Goal: Task Accomplishment & Management: Manage account settings

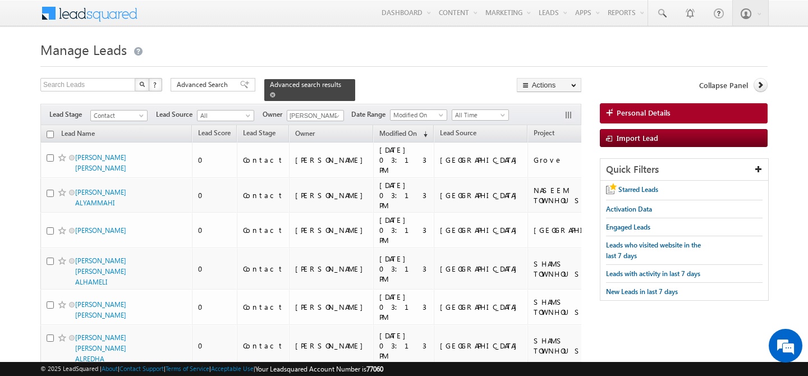
click at [335, 83] on div "Advanced search results" at bounding box center [309, 90] width 91 height 22
click at [276, 92] on span at bounding box center [273, 95] width 6 height 6
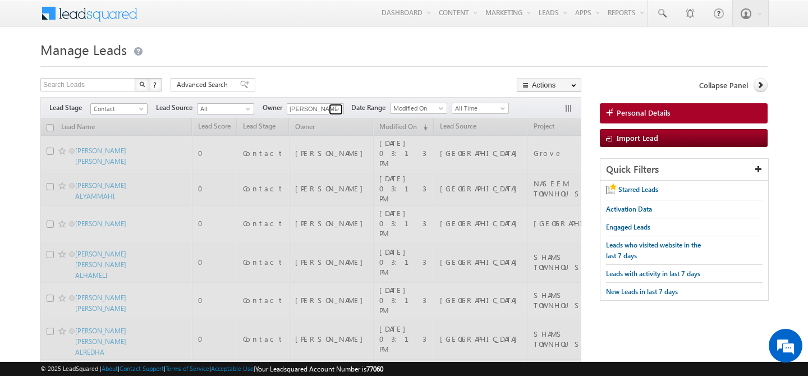
click at [338, 110] on span at bounding box center [337, 109] width 9 height 9
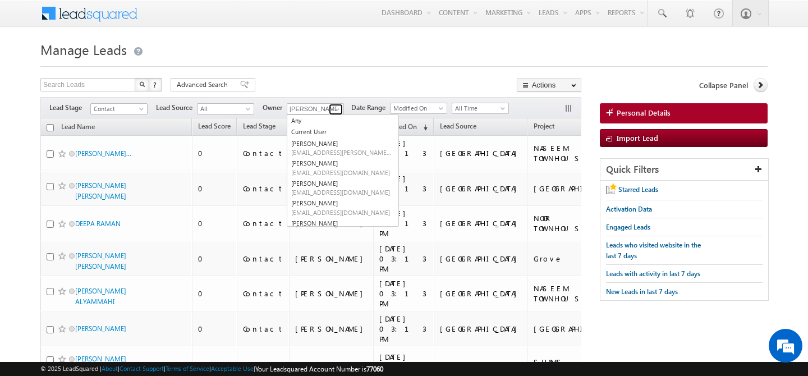
click at [336, 110] on span at bounding box center [337, 109] width 9 height 9
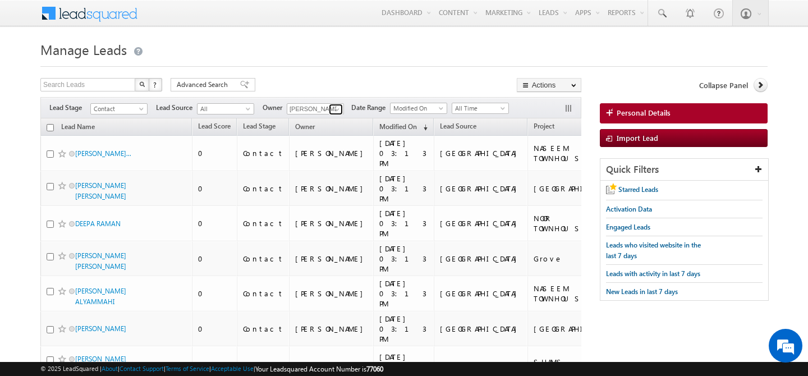
click at [336, 110] on span at bounding box center [337, 109] width 9 height 9
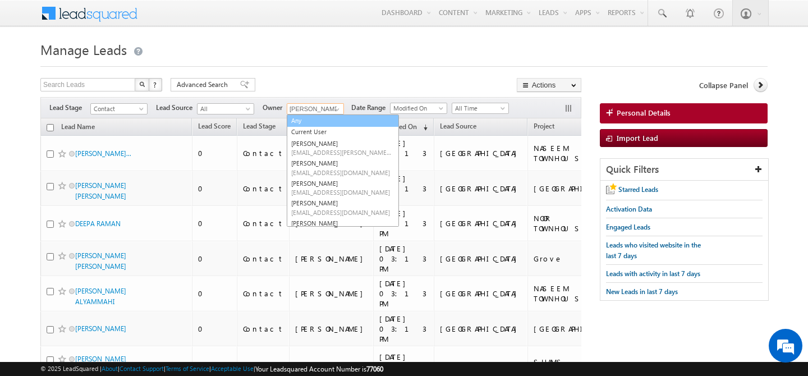
click at [324, 123] on link "Any" at bounding box center [343, 121] width 112 height 13
type input "Any"
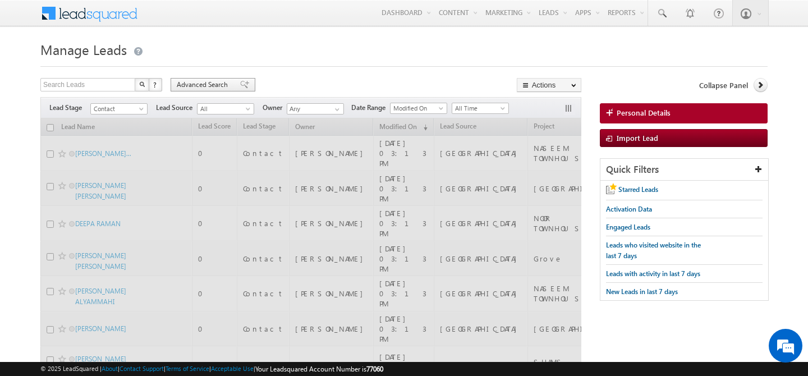
click at [196, 84] on span "Advanced Search" at bounding box center [204, 85] width 54 height 10
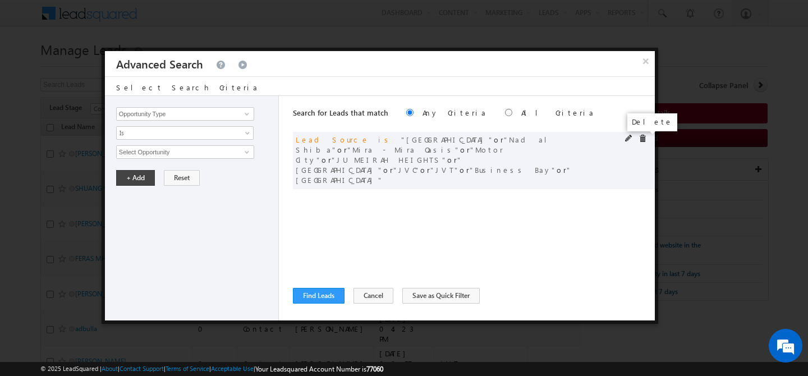
click at [640, 141] on span at bounding box center [643, 139] width 8 height 8
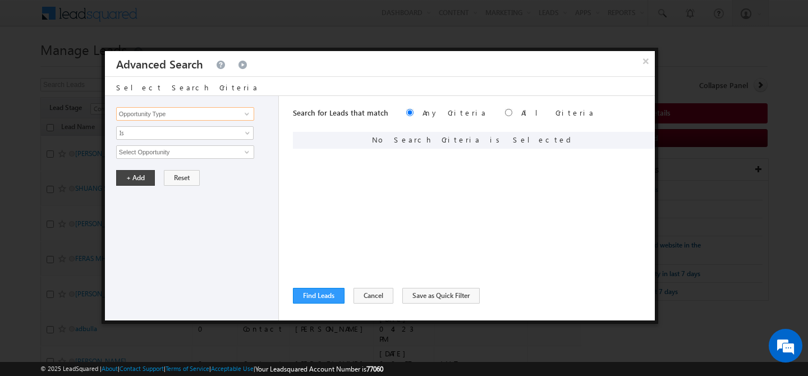
click at [180, 114] on input "Opportunity Type" at bounding box center [185, 113] width 138 height 13
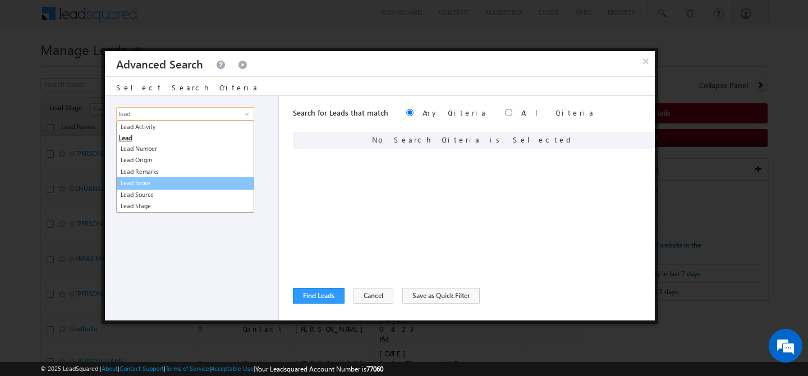
click at [172, 182] on link "Lead Score" at bounding box center [185, 183] width 138 height 13
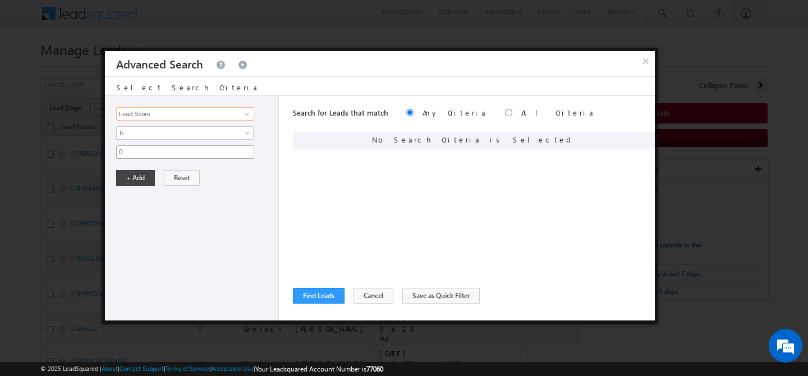
type input "Lead Score"
click at [166, 152] on input "0" at bounding box center [185, 151] width 138 height 13
click at [239, 152] on input "text" at bounding box center [185, 151] width 138 height 13
click at [227, 113] on input "Lead Score" at bounding box center [185, 113] width 138 height 13
type input "0"
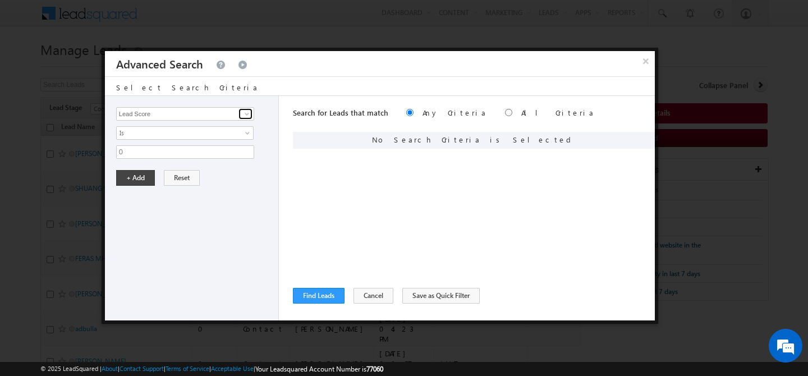
click at [243, 113] on span at bounding box center [246, 113] width 9 height 9
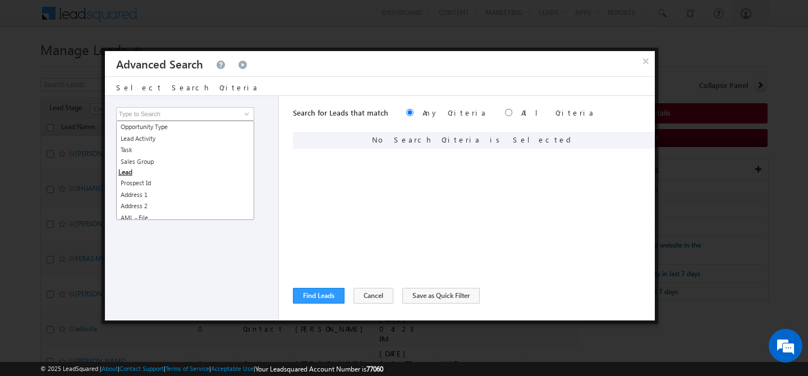
click at [267, 115] on div "Opportunity Type Lead Activity Task Sales Group Prospect Id Address 1 Address 2…" at bounding box center [194, 113] width 157 height 13
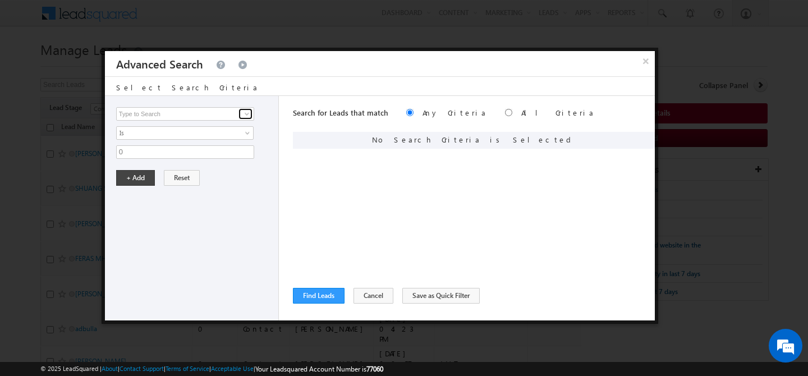
click at [249, 114] on span at bounding box center [246, 113] width 9 height 9
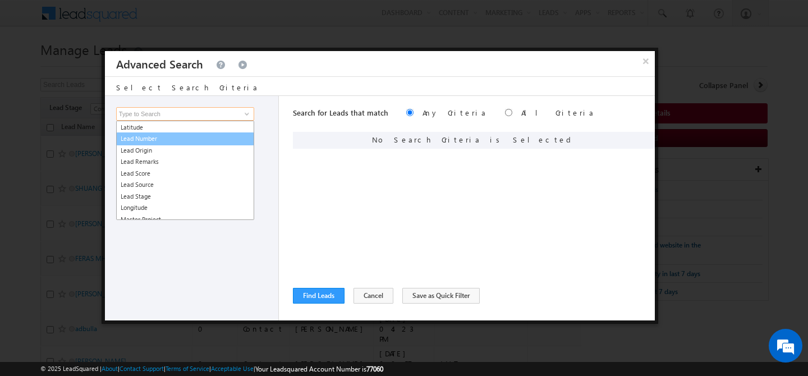
scroll to position [536, 0]
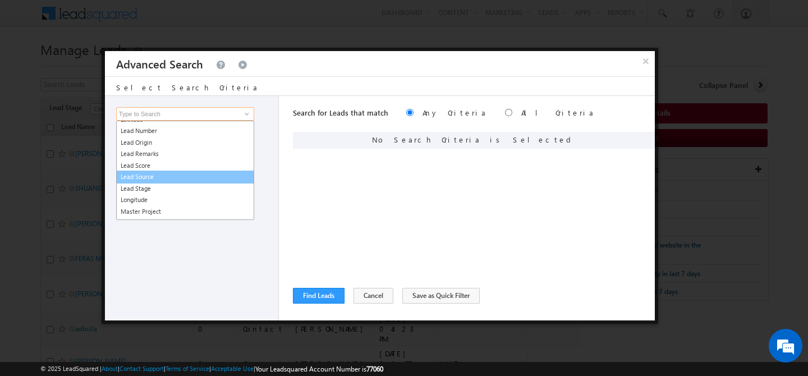
click at [162, 176] on link "Lead Source" at bounding box center [185, 177] width 138 height 13
type input "Lead Source"
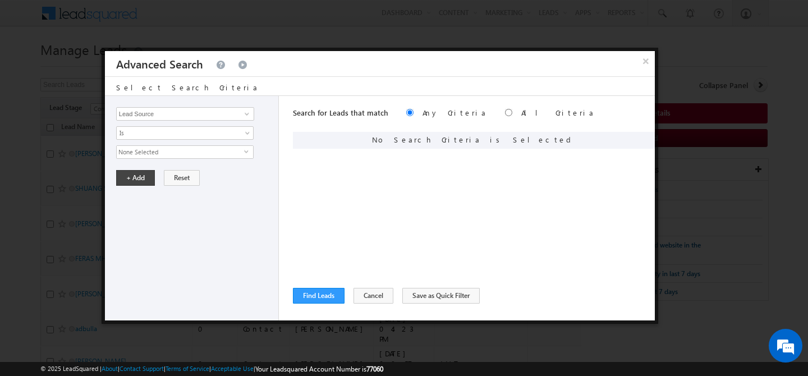
click at [164, 148] on span "None Selected" at bounding box center [180, 152] width 127 height 12
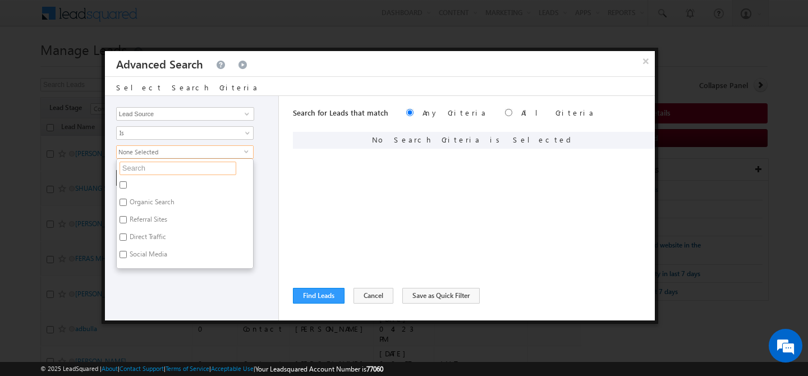
click at [163, 171] on input "text" at bounding box center [178, 168] width 117 height 13
type input "sha"
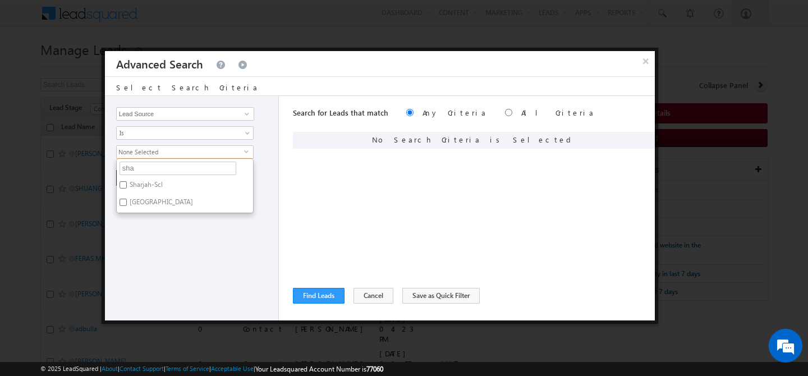
click at [151, 184] on label "Sharjah-Scl" at bounding box center [145, 186] width 57 height 17
click at [127, 184] on input "Sharjah-Scl" at bounding box center [123, 184] width 7 height 7
checkbox input "true"
click at [148, 199] on label "[GEOGRAPHIC_DATA]" at bounding box center [161, 203] width 88 height 17
click at [127, 199] on input "[GEOGRAPHIC_DATA]" at bounding box center [123, 202] width 7 height 7
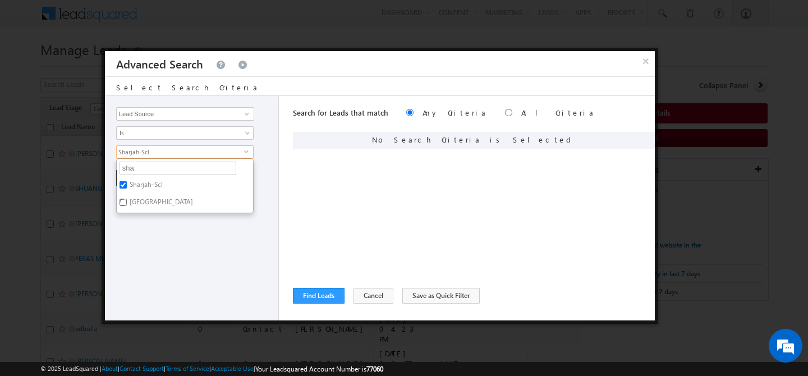
checkbox input "true"
click at [174, 242] on div "Opportunity Type Lead Activity Task Sales Group Prospect Id Address 1 Address 2…" at bounding box center [192, 208] width 174 height 225
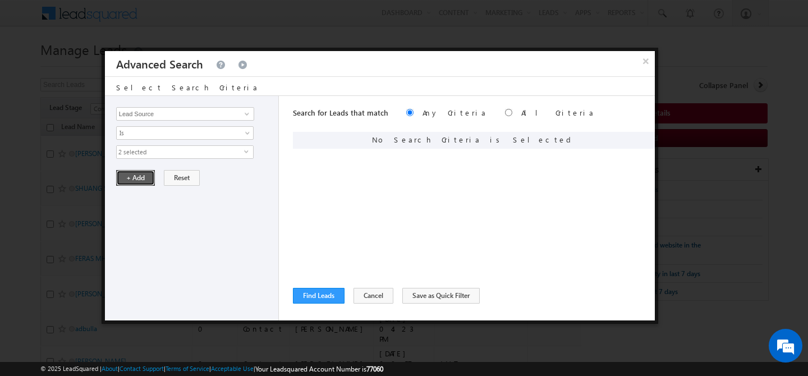
click at [138, 177] on button "+ Add" at bounding box center [135, 178] width 39 height 16
click at [309, 298] on button "Find Leads" at bounding box center [319, 296] width 52 height 16
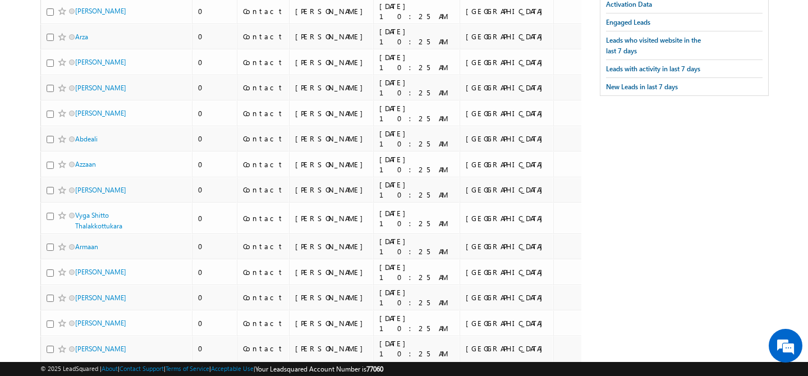
scroll to position [0, 0]
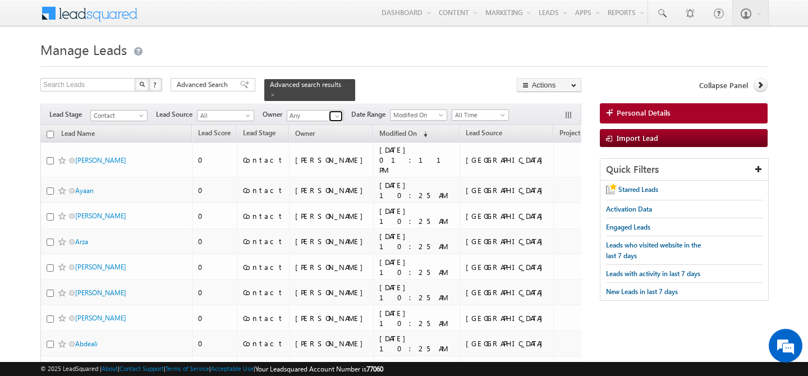
click at [341, 112] on span at bounding box center [337, 116] width 9 height 9
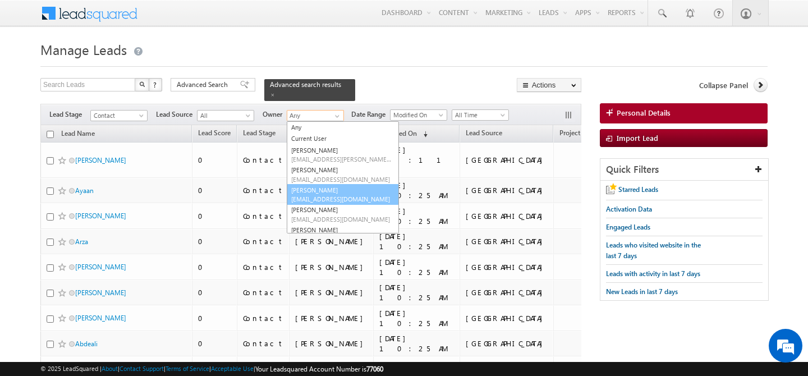
scroll to position [151, 0]
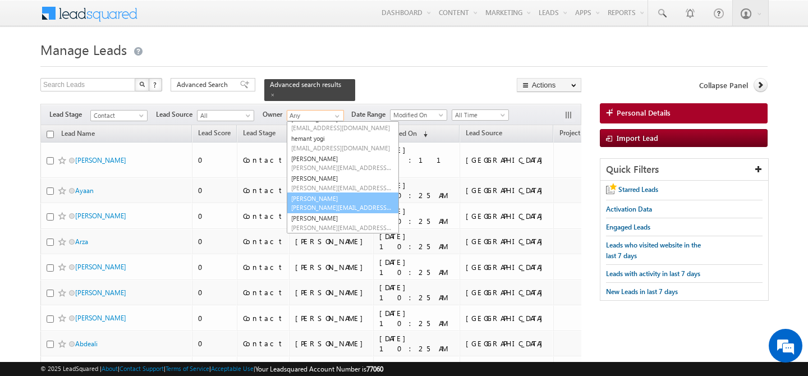
click at [327, 193] on link "[PERSON_NAME] [PERSON_NAME][EMAIL_ADDRESS][PERSON_NAME][DOMAIN_NAME]" at bounding box center [343, 203] width 112 height 21
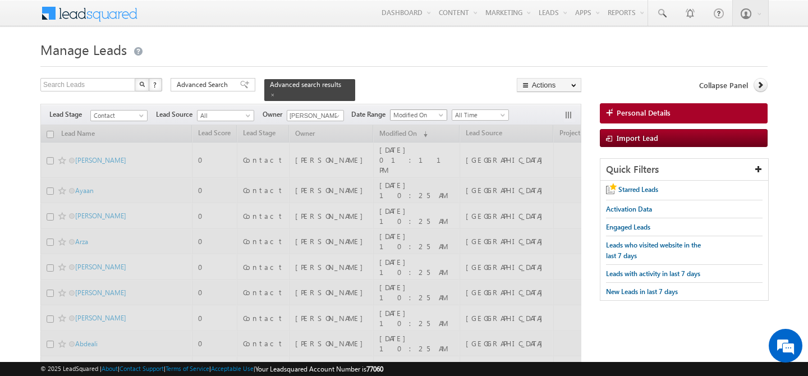
click at [390, 93] on div "Search Leads X ? 728 results found Advanced Search Advanced Search Advanced sea…" at bounding box center [310, 89] width 541 height 23
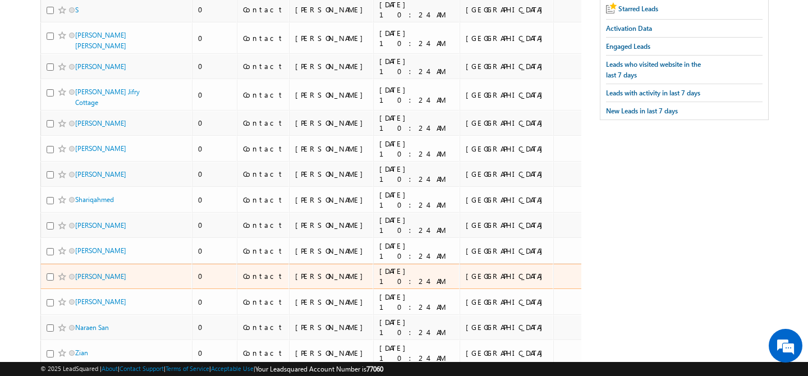
scroll to position [0, 0]
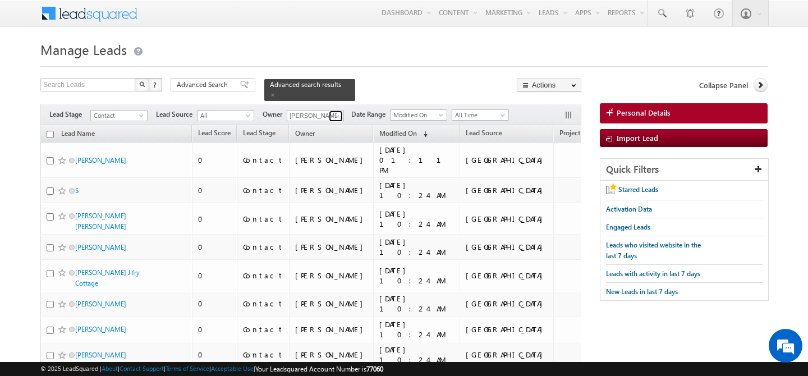
click at [340, 112] on span at bounding box center [337, 116] width 9 height 9
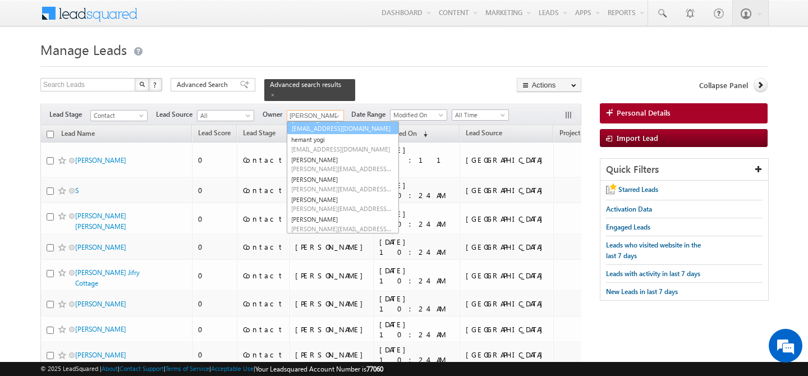
scroll to position [143, 0]
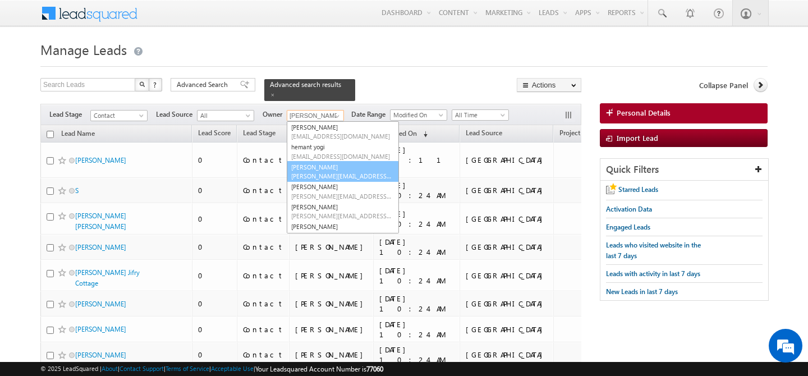
click at [329, 165] on link "[PERSON_NAME] [PERSON_NAME][EMAIL_ADDRESS][DOMAIN_NAME]" at bounding box center [343, 171] width 112 height 21
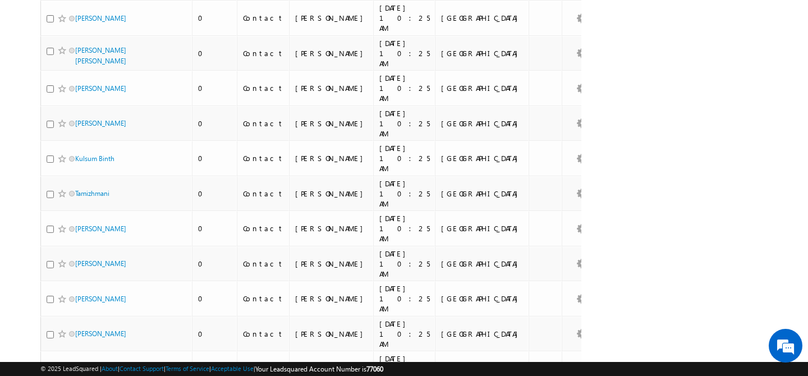
scroll to position [0, 0]
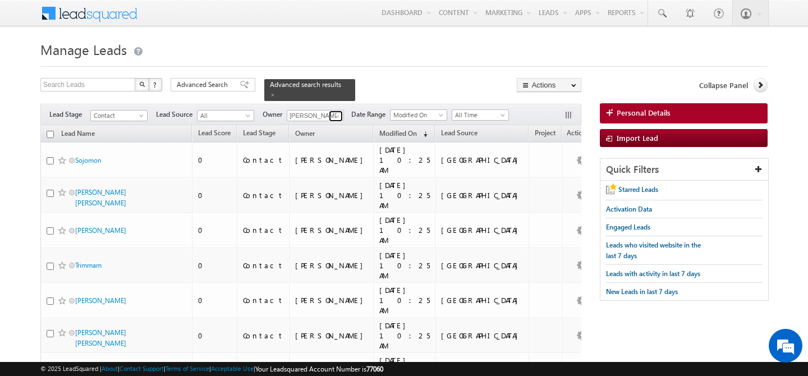
click at [338, 112] on span at bounding box center [337, 116] width 9 height 9
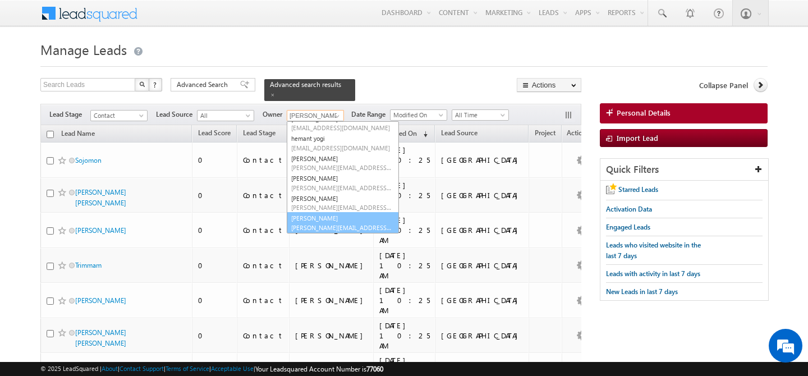
scroll to position [152, 0]
click at [318, 223] on span "[PERSON_NAME][EMAIL_ADDRESS][DOMAIN_NAME]" at bounding box center [341, 227] width 101 height 8
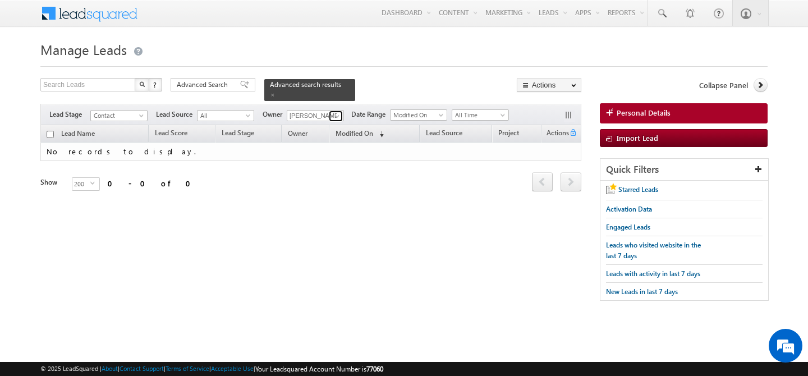
click at [338, 112] on span at bounding box center [337, 116] width 9 height 9
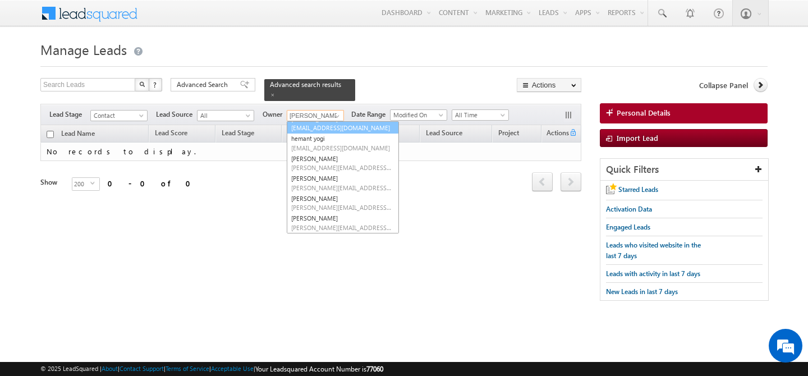
scroll to position [143, 0]
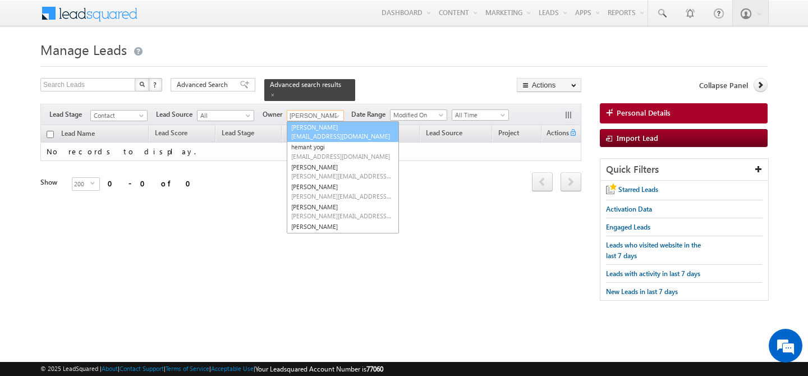
click at [326, 132] on span "[EMAIL_ADDRESS][DOMAIN_NAME]" at bounding box center [341, 136] width 101 height 8
type input "[PERSON_NAME]"
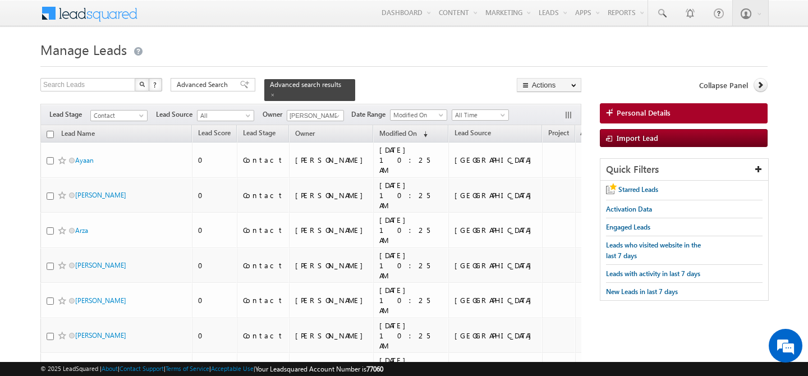
click at [386, 51] on h1 "Manage Leads" at bounding box center [403, 49] width 727 height 22
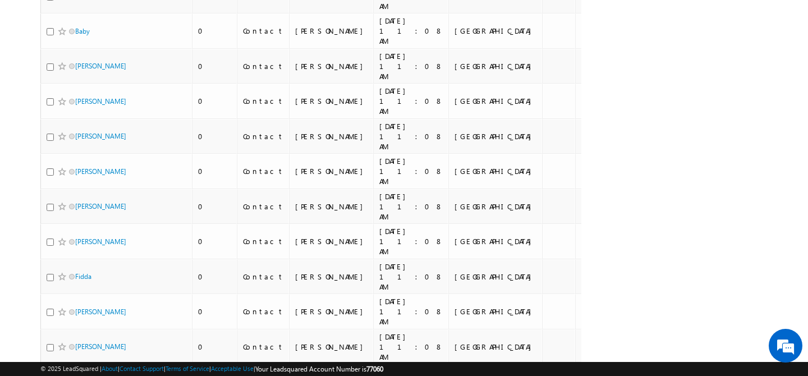
scroll to position [3622, 0]
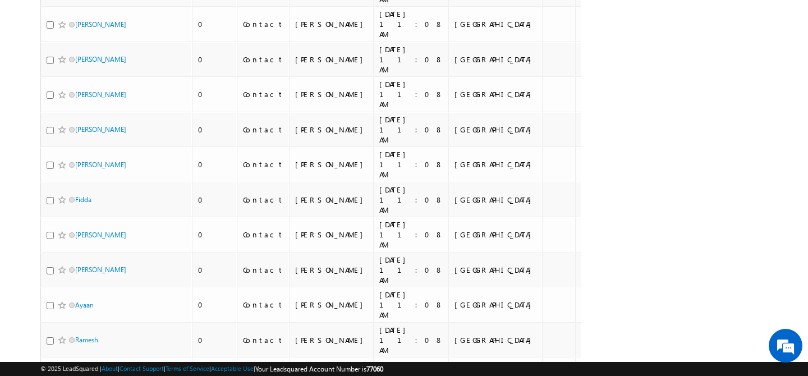
click at [79, 344] on li "50" at bounding box center [79, 345] width 27 height 11
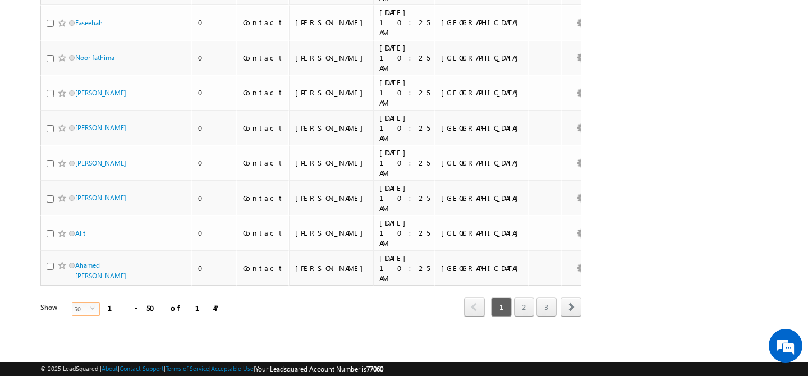
scroll to position [1136, 0]
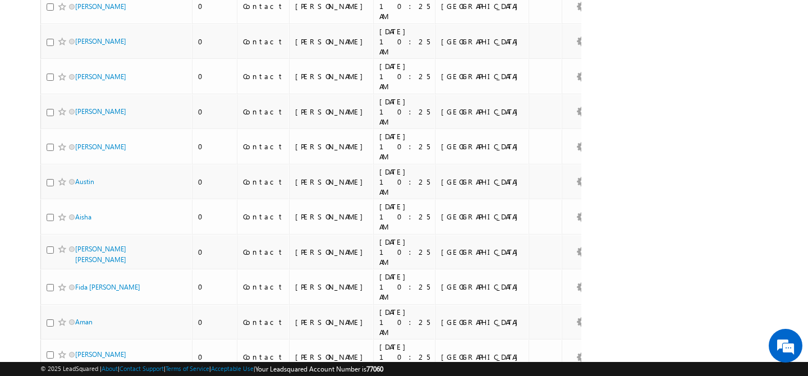
click at [75, 355] on li "100" at bounding box center [79, 355] width 27 height 11
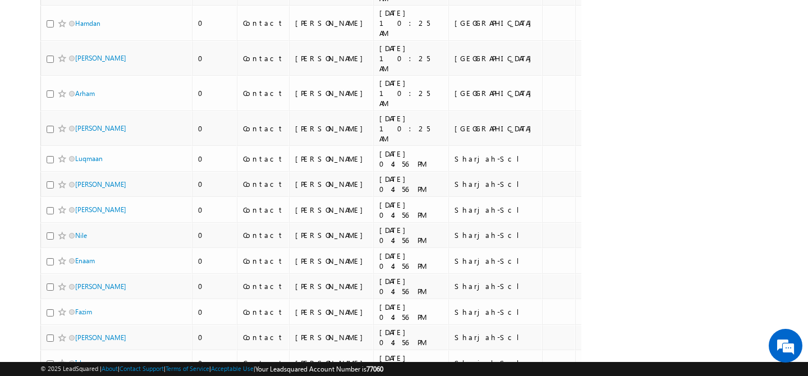
scroll to position [2422, 0]
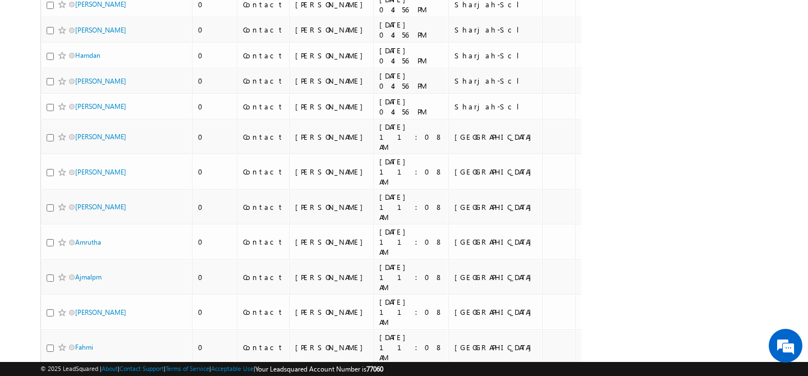
click at [75, 345] on li "50" at bounding box center [79, 344] width 27 height 11
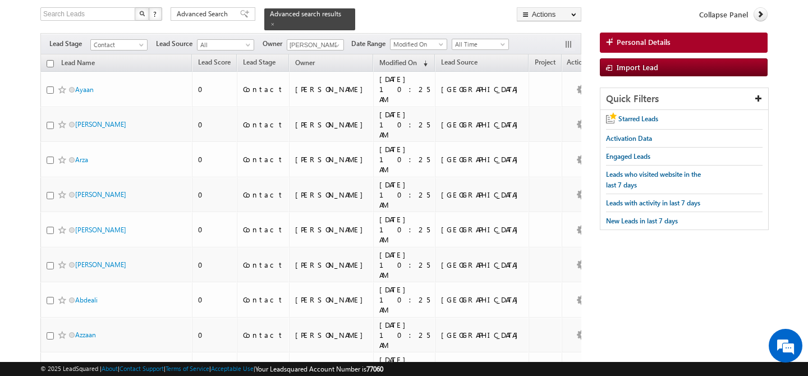
scroll to position [0, 0]
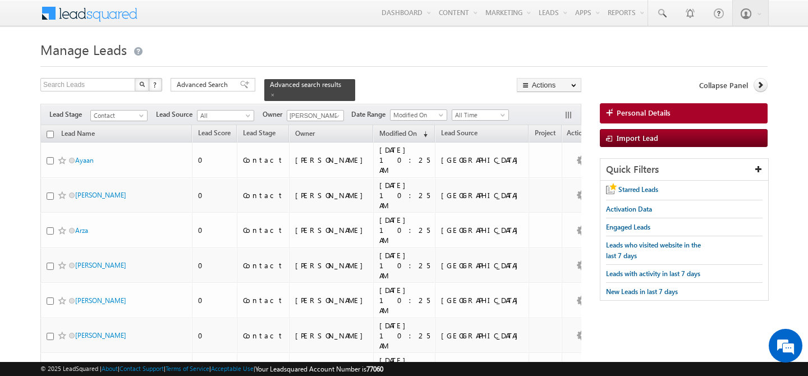
click at [48, 131] on input "checkbox" at bounding box center [50, 134] width 7 height 7
checkbox input "true"
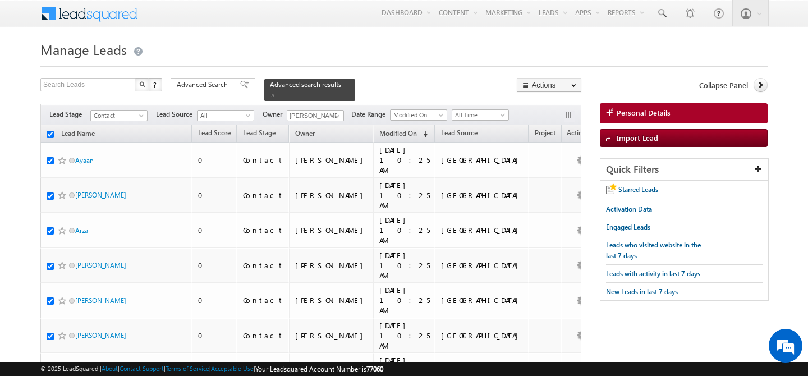
checkbox input "true"
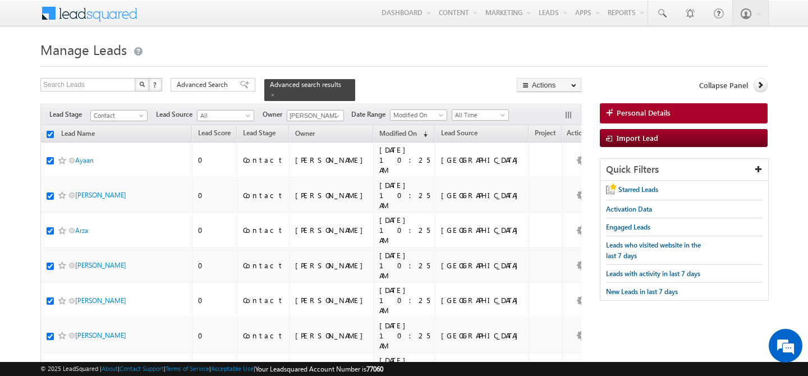
checkbox input "true"
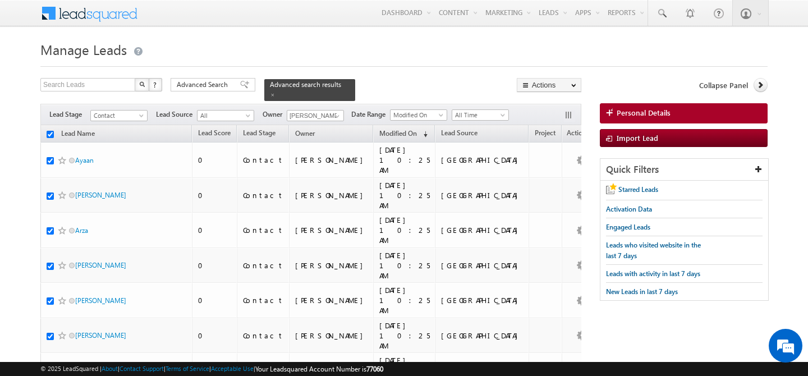
checkbox input "true"
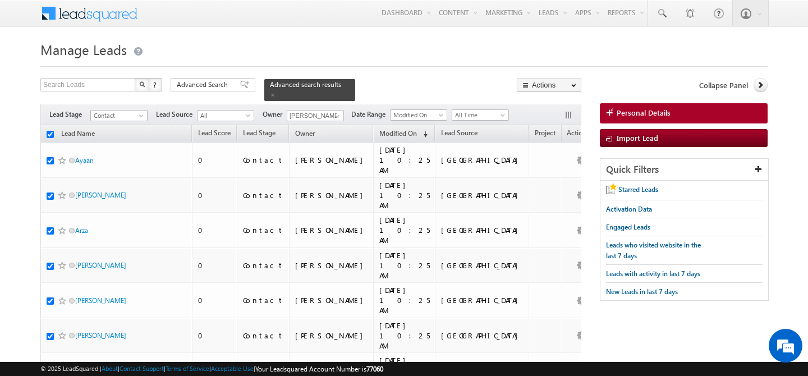
checkbox input "true"
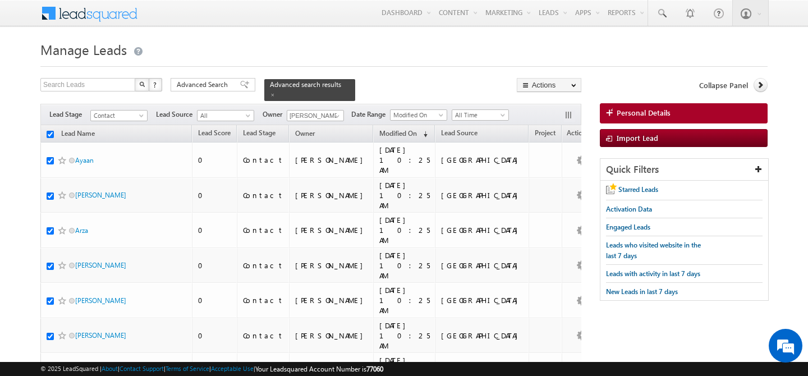
checkbox input "true"
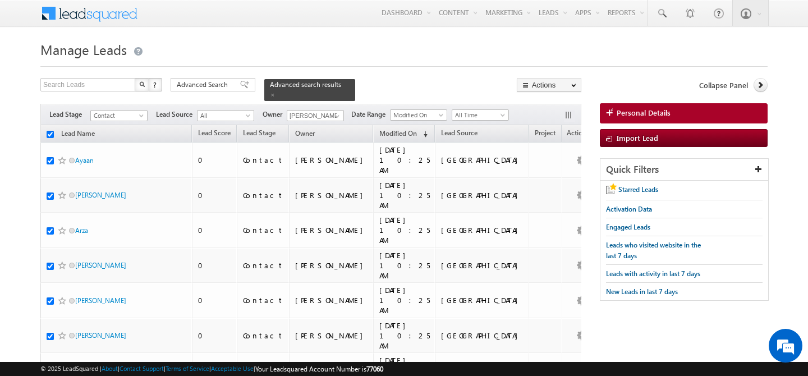
checkbox input "true"
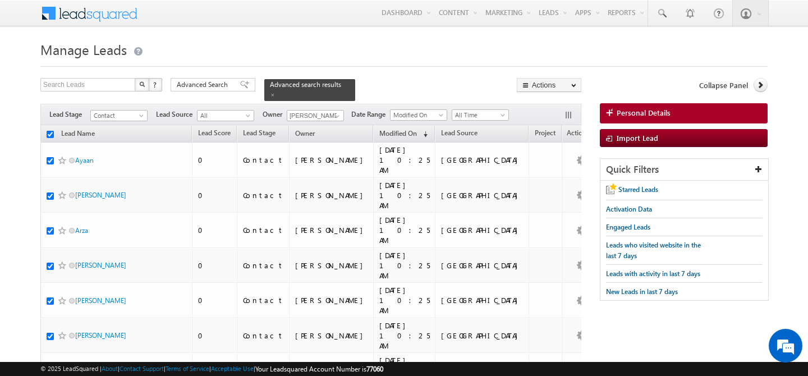
checkbox input "true"
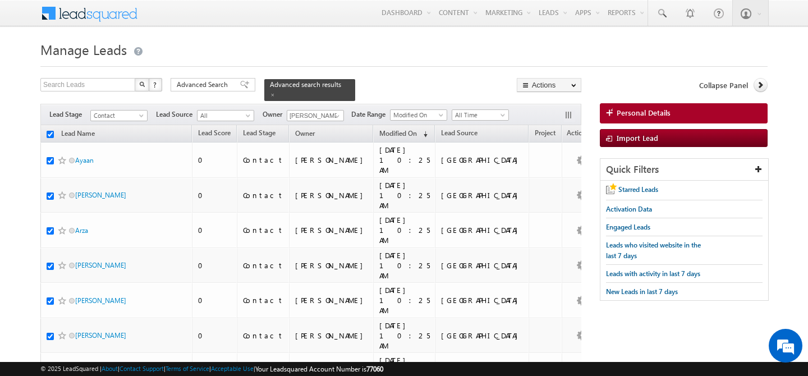
checkbox input "true"
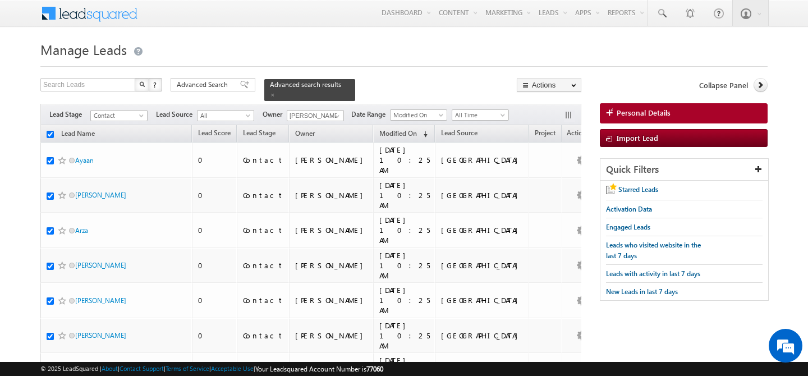
checkbox input "true"
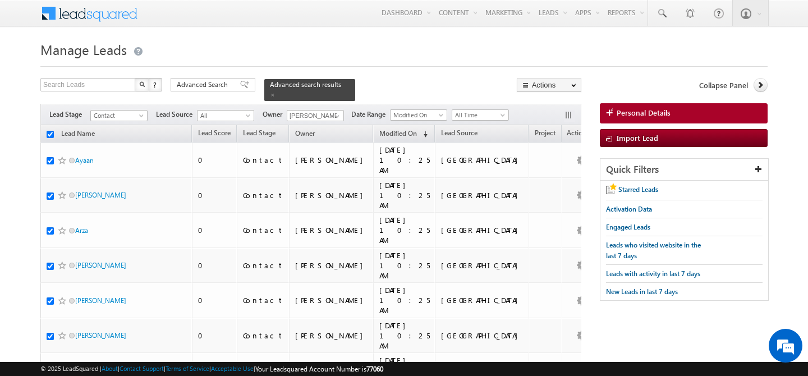
checkbox input "true"
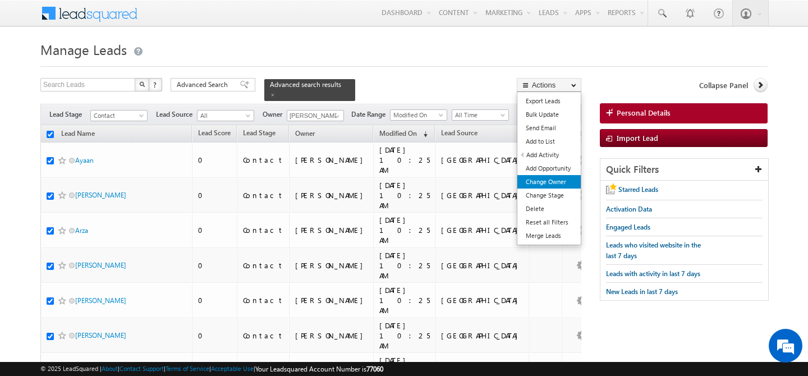
click at [556, 185] on link "Change Owner" at bounding box center [549, 181] width 63 height 13
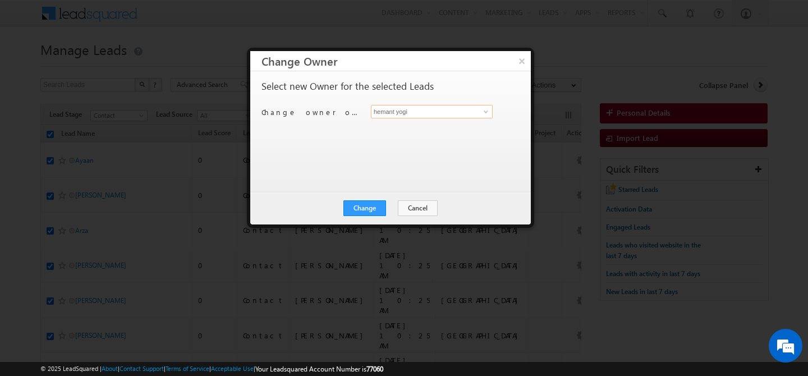
click at [425, 113] on input "hemant yogi" at bounding box center [432, 111] width 122 height 13
type input "a"
click at [402, 134] on span "[PERSON_NAME][EMAIL_ADDRESS][PERSON_NAME][DOMAIN_NAME]" at bounding box center [426, 134] width 101 height 8
type input "[PERSON_NAME]"
click at [369, 207] on button "Change" at bounding box center [365, 208] width 43 height 16
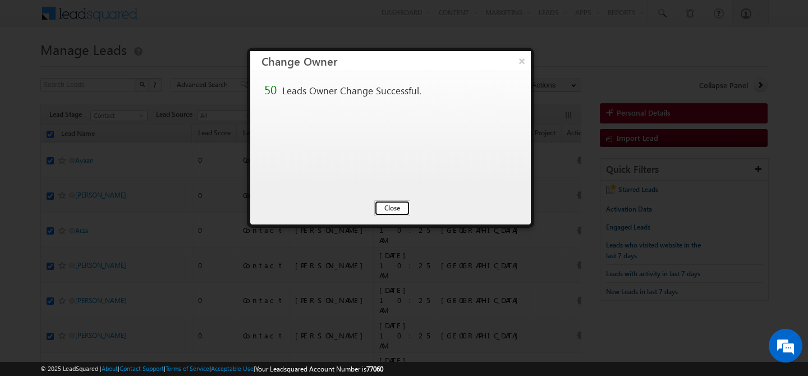
click at [390, 208] on button "Close" at bounding box center [392, 208] width 36 height 16
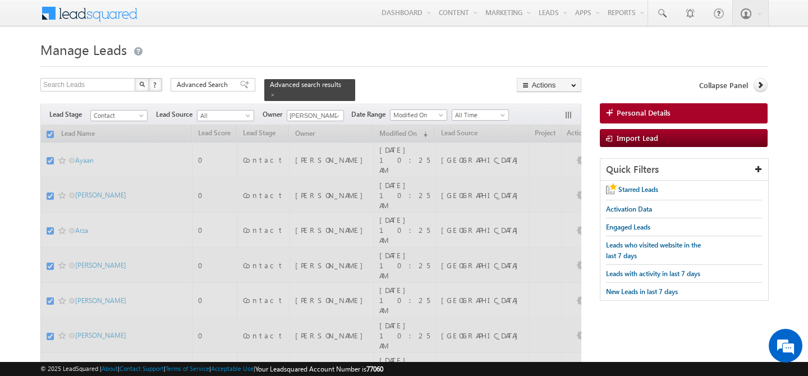
checkbox input "false"
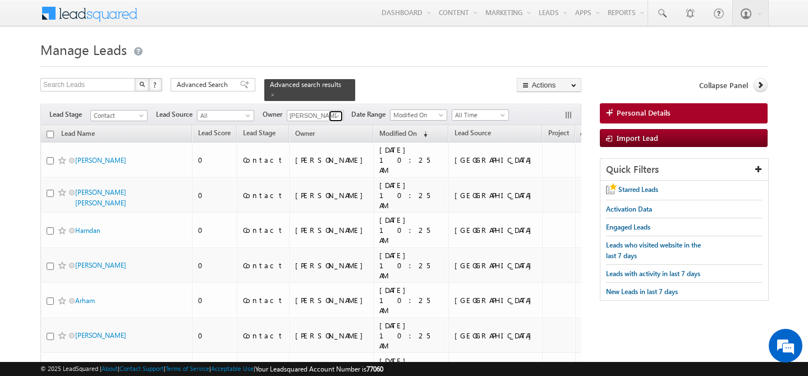
click at [339, 112] on span at bounding box center [337, 116] width 9 height 9
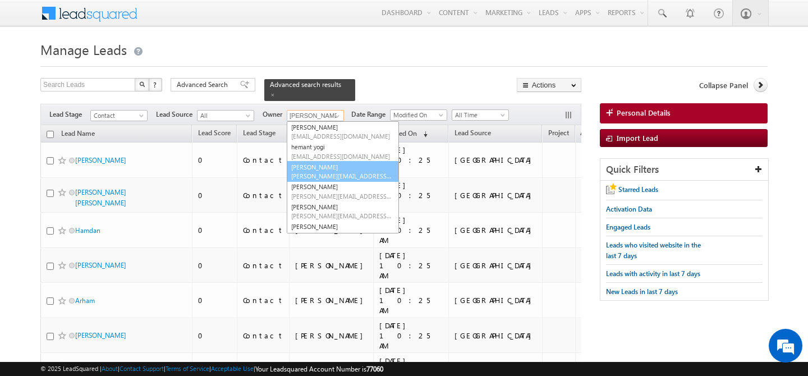
click at [328, 172] on span "[PERSON_NAME][EMAIL_ADDRESS][DOMAIN_NAME]" at bounding box center [341, 176] width 101 height 8
type input "[PERSON_NAME]"
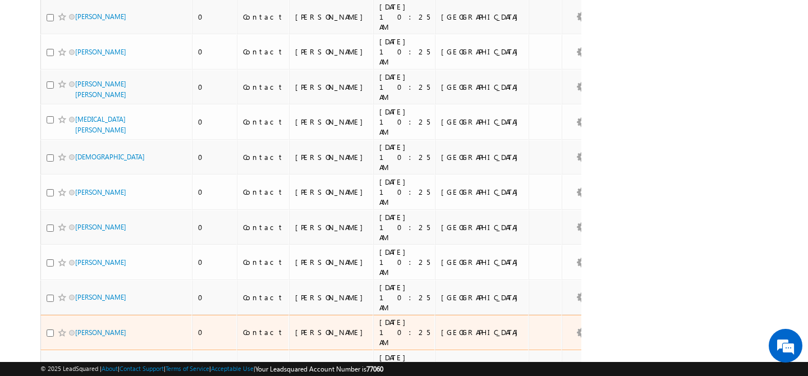
scroll to position [1136, 0]
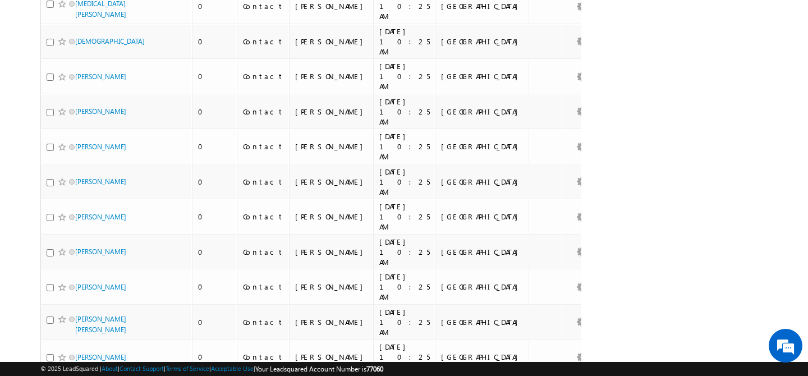
click at [78, 331] on li "25" at bounding box center [79, 333] width 27 height 11
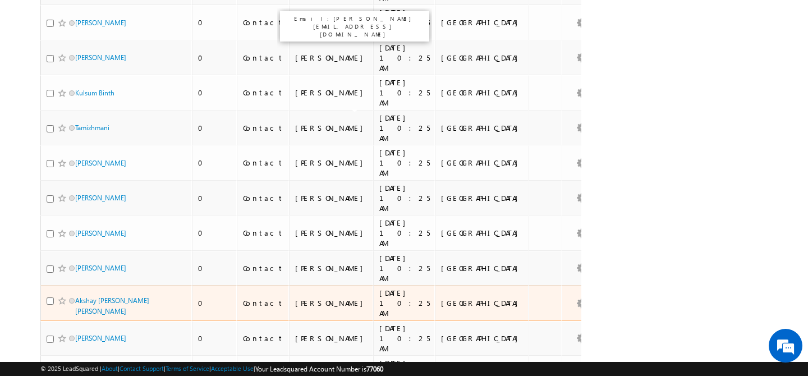
scroll to position [0, 0]
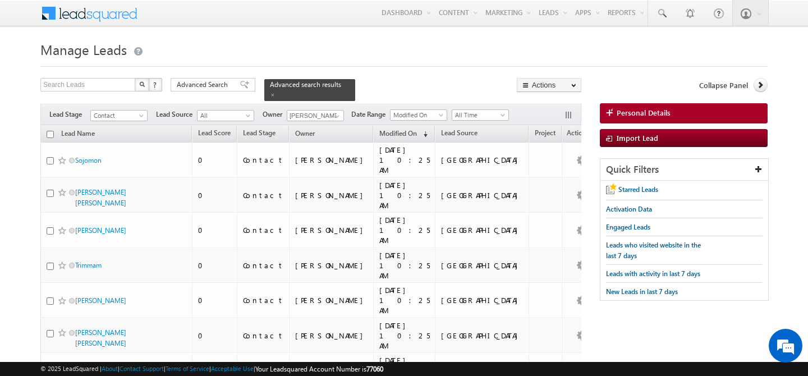
click at [53, 126] on th "Lead Name" at bounding box center [116, 133] width 152 height 17
click at [52, 131] on input "checkbox" at bounding box center [50, 134] width 7 height 7
checkbox input "true"
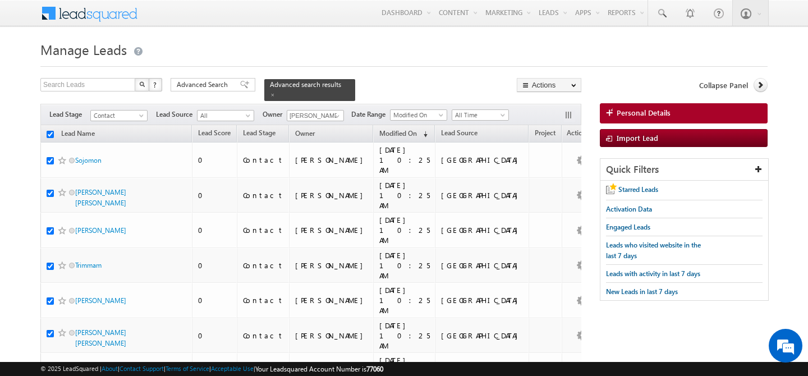
checkbox input "true"
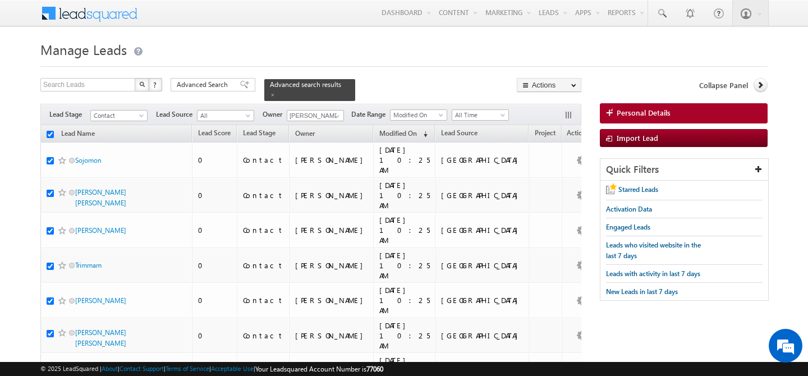
checkbox input "true"
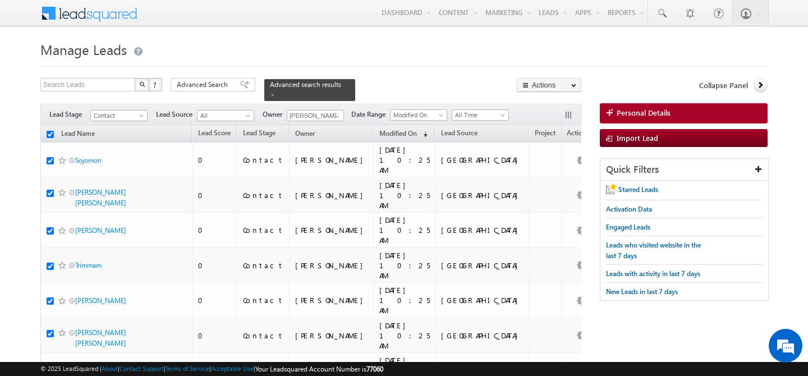
checkbox input "true"
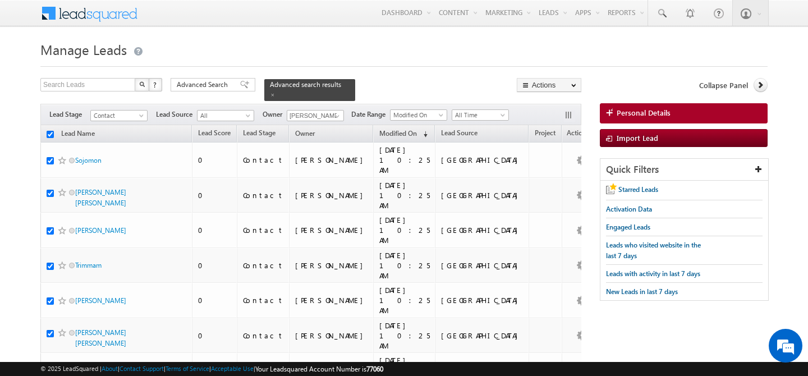
checkbox input "true"
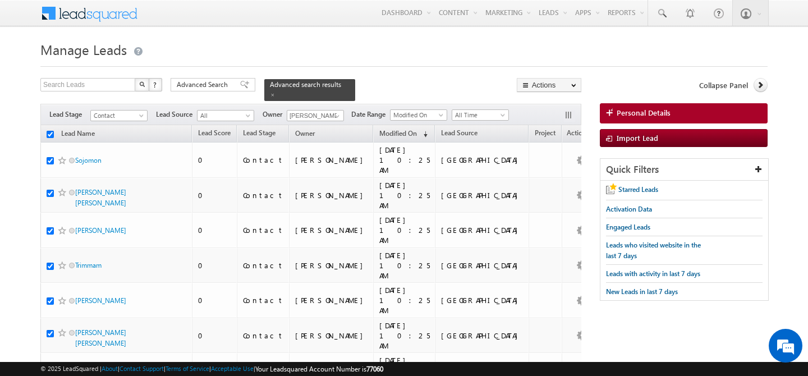
checkbox input "true"
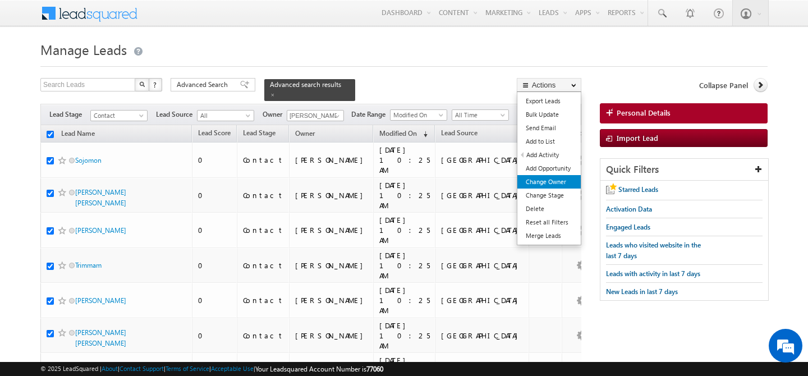
click at [556, 186] on link "Change Owner" at bounding box center [549, 181] width 63 height 13
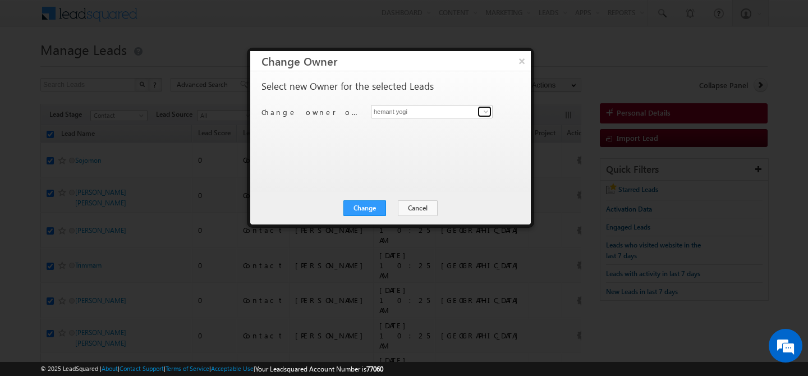
click at [486, 116] on span at bounding box center [486, 111] width 9 height 9
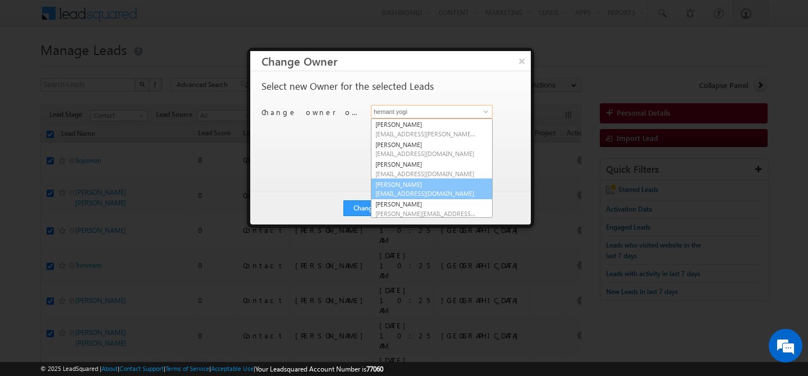
scroll to position [141, 0]
click at [424, 182] on link "[PERSON_NAME] [PERSON_NAME][EMAIL_ADDRESS][PERSON_NAME][DOMAIN_NAME]" at bounding box center [432, 187] width 122 height 21
type input "[PERSON_NAME]"
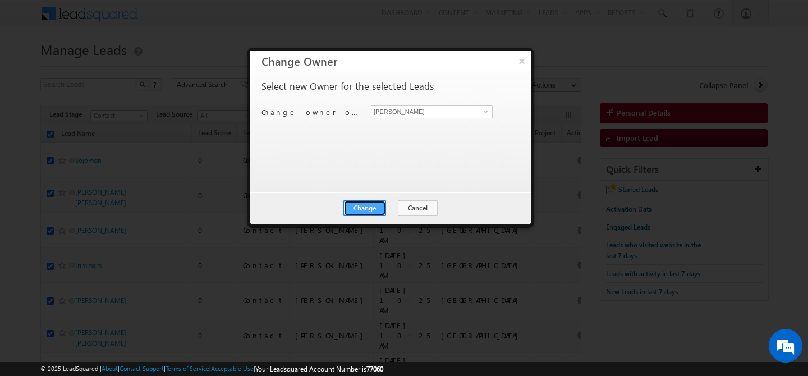
click at [369, 208] on button "Change" at bounding box center [365, 208] width 43 height 16
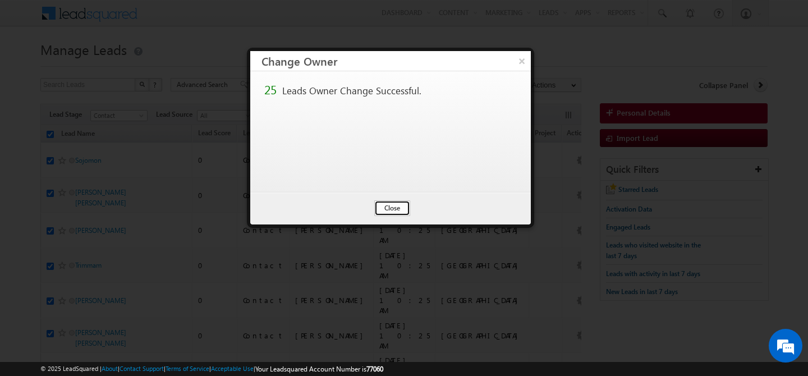
click at [388, 203] on button "Close" at bounding box center [392, 208] width 36 height 16
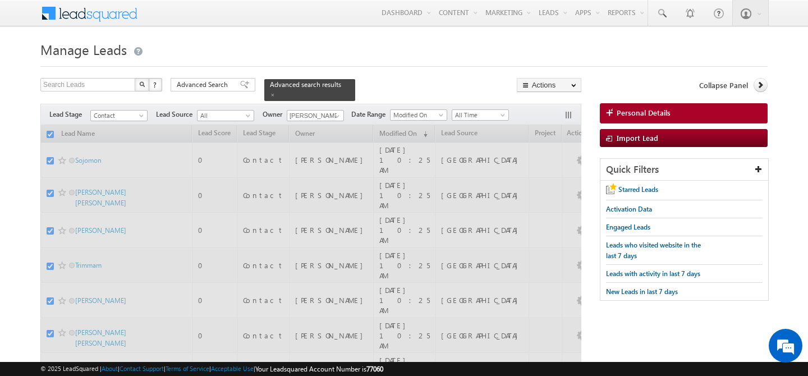
checkbox input "false"
